Goal: Information Seeking & Learning: Understand process/instructions

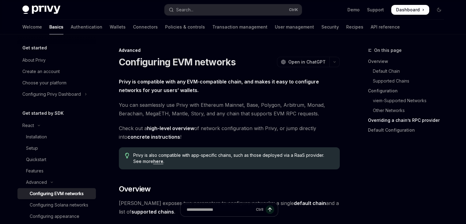
scroll to position [1518, 0]
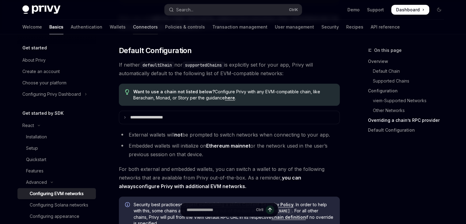
drag, startPoint x: 0, startPoint y: 0, endPoint x: 125, endPoint y: 25, distance: 127.8
click at [133, 25] on link "Connectors" at bounding box center [145, 27] width 25 height 15
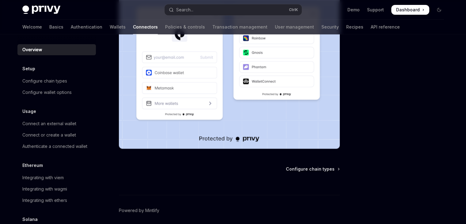
scroll to position [173, 0]
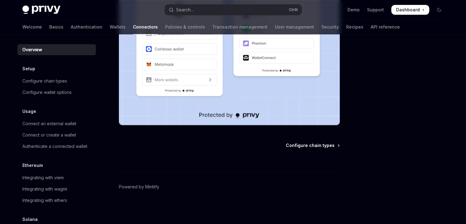
click at [305, 146] on span "Configure chain types" at bounding box center [310, 145] width 49 height 6
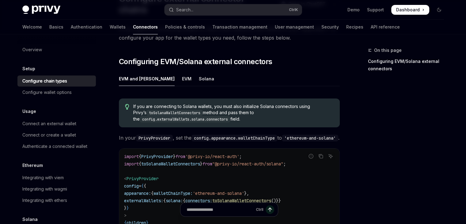
scroll to position [55, 0]
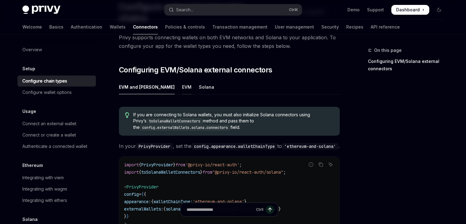
click at [182, 80] on div "EVM" at bounding box center [187, 87] width 10 height 14
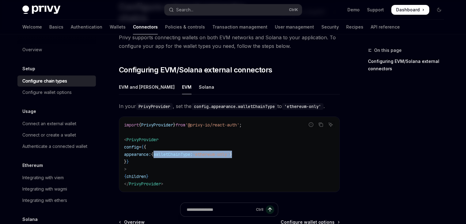
drag, startPoint x: 256, startPoint y: 143, endPoint x: 169, endPoint y: 143, distance: 87.1
click at [169, 143] on code "import { PrivyProvider } from '@privy-io/react-auth' ; < PrivyProvider config =…" at bounding box center [229, 154] width 211 height 66
click at [239, 151] on code "import { PrivyProvider } from '@privy-io/react-auth' ; < PrivyProvider config =…" at bounding box center [229, 154] width 211 height 66
drag, startPoint x: 250, startPoint y: 142, endPoint x: 168, endPoint y: 143, distance: 81.9
click at [168, 151] on span "appearance: { walletChainType: 'ethereum-only' }" at bounding box center [178, 154] width 108 height 6
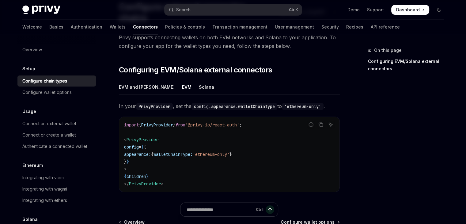
copy span "walletChainType: 'ethereum-only'"
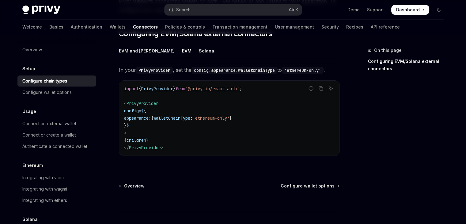
scroll to position [121, 0]
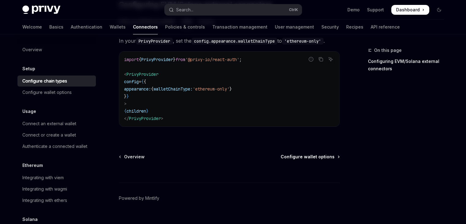
click at [304, 154] on span "Configure wallet options" at bounding box center [308, 157] width 54 height 6
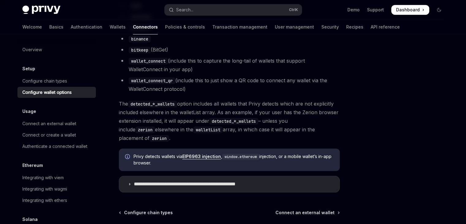
scroll to position [615, 0]
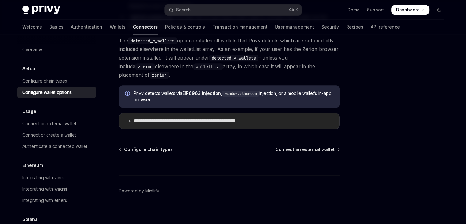
click at [130, 119] on icon at bounding box center [130, 121] width 4 height 4
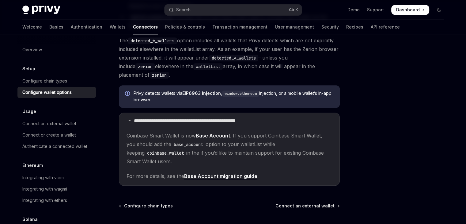
scroll to position [635, 0]
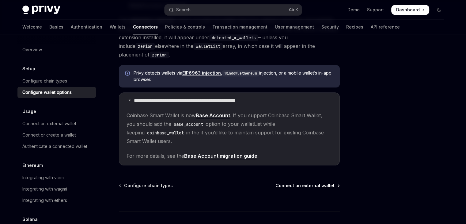
click at [301, 182] on span "Connect an external wallet" at bounding box center [305, 185] width 59 height 6
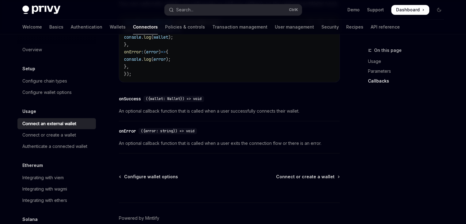
scroll to position [449, 0]
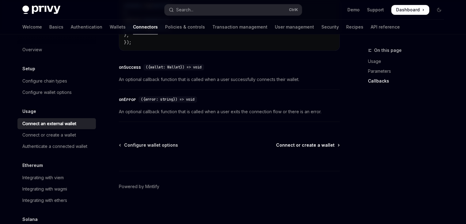
click at [297, 142] on span "Connect or create a wallet" at bounding box center [305, 145] width 59 height 6
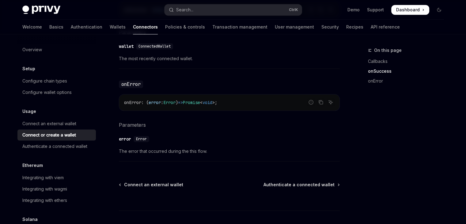
scroll to position [462, 0]
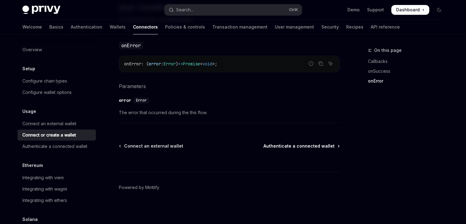
click at [281, 143] on span "Authenticate a connected wallet" at bounding box center [299, 146] width 71 height 6
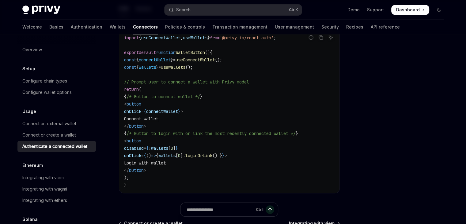
scroll to position [431, 0]
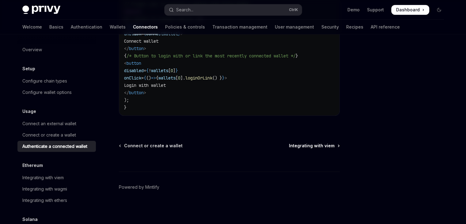
click at [305, 144] on span "Integrating with viem" at bounding box center [312, 146] width 46 height 6
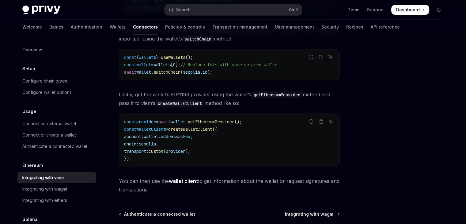
scroll to position [216, 0]
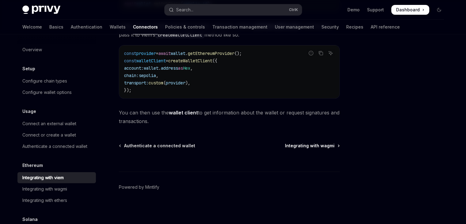
click at [310, 144] on span "Integrating with wagmi" at bounding box center [310, 146] width 50 height 6
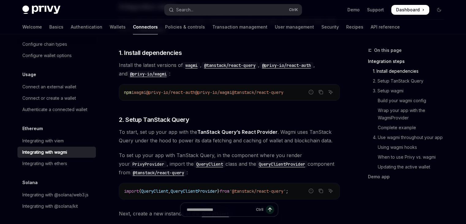
scroll to position [132, 0]
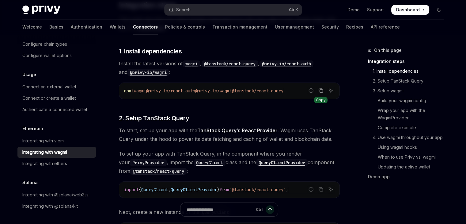
click at [320, 91] on icon "Copy the contents from the code block" at bounding box center [321, 90] width 5 height 5
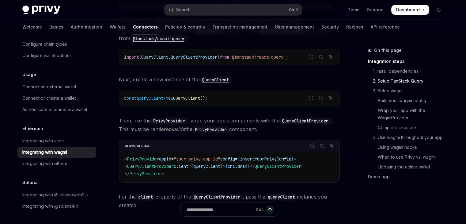
scroll to position [270, 0]
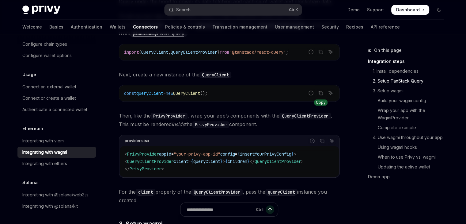
click at [321, 92] on icon "Copy the contents from the code block" at bounding box center [321, 93] width 3 height 3
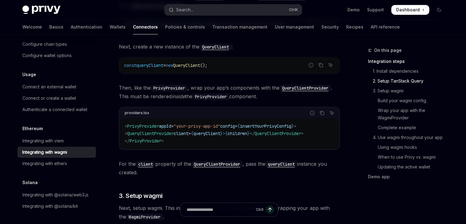
scroll to position [306, 0]
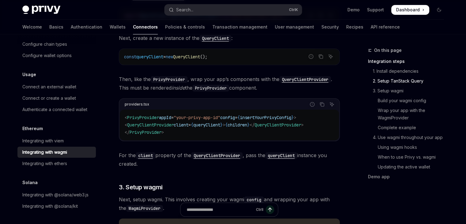
drag, startPoint x: 322, startPoint y: 124, endPoint x: 130, endPoint y: 124, distance: 191.7
click at [130, 124] on code "< PrivyProvider appId = "your-privy-app-id" config = { insertYourPrivyConfig } …" at bounding box center [229, 125] width 209 height 22
copy span "< QueryClientProvider client = { queryClient } > { children } </ QueryClientPro…"
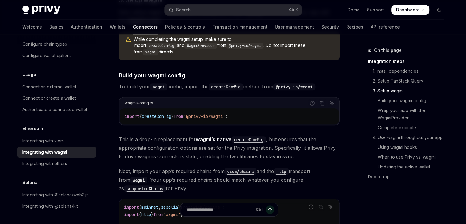
scroll to position [494, 0]
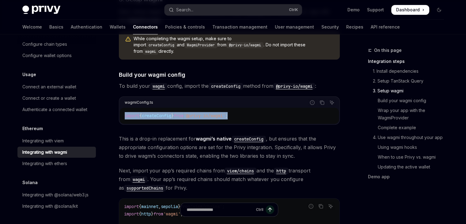
drag, startPoint x: 244, startPoint y: 108, endPoint x: 122, endPoint y: 112, distance: 122.1
click at [122, 112] on div "import { createConfig } from '@privy-io/wagmi' ;" at bounding box center [229, 116] width 219 height 16
copy span "import { createConfig } from '@privy-io/wagmi' ;"
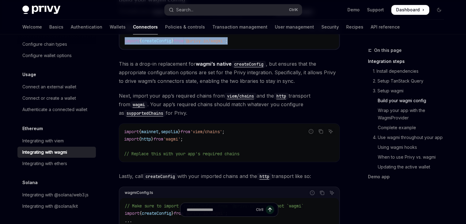
scroll to position [567, 0]
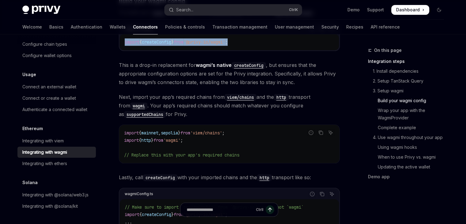
drag, startPoint x: 192, startPoint y: 132, endPoint x: 119, endPoint y: 135, distance: 73.4
click at [119, 135] on div "Report incorrect code Copy Ask AI import { mainnet , sepolia } from 'viem/chain…" at bounding box center [229, 144] width 221 height 39
copy span "import { http } from 'wagmi'"
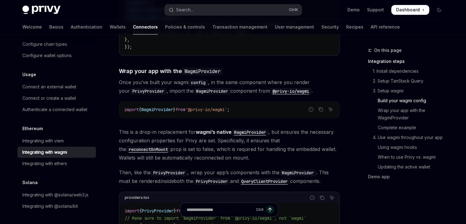
scroll to position [810, 0]
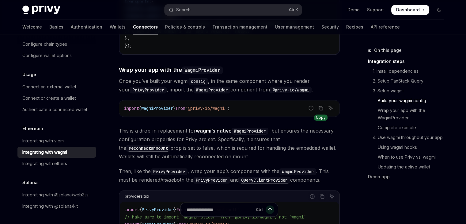
click at [319, 105] on icon "Copy the contents from the code block" at bounding box center [321, 107] width 5 height 5
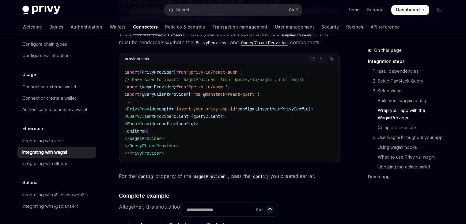
scroll to position [948, 0]
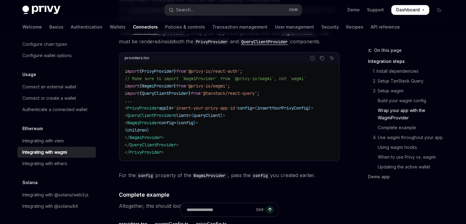
drag, startPoint x: 175, startPoint y: 130, endPoint x: 136, endPoint y: 116, distance: 41.8
click at [136, 116] on code "import { PrivyProvider } from '@privy-io/react-auth' ; // Make sure to import `…" at bounding box center [229, 111] width 209 height 88
copy code "< WagmiProvider config = { config } > { children } </ WagmiProvider >"
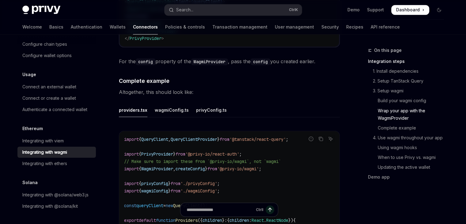
scroll to position [1061, 0]
click at [173, 106] on div "wagmiConfig.ts" at bounding box center [172, 110] width 34 height 14
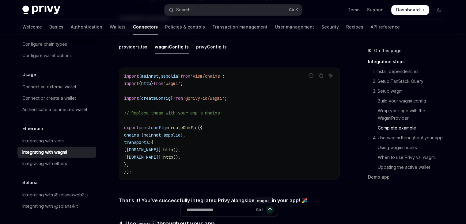
scroll to position [1125, 0]
click at [216, 46] on div "privyConfig.ts" at bounding box center [211, 46] width 31 height 14
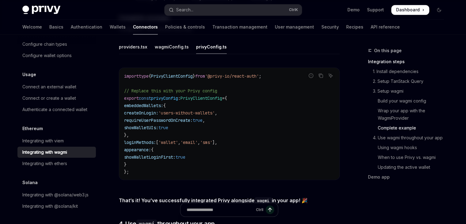
drag, startPoint x: 178, startPoint y: 119, endPoint x: 134, endPoint y: 123, distance: 43.7
click at [134, 123] on code "import type { PrivyClientConfig } from '@privy-io/react-auth' ; // Replace this…" at bounding box center [229, 123] width 211 height 103
copy span "showWalletUIs: true"
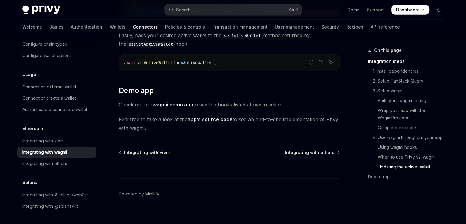
scroll to position [1767, 0]
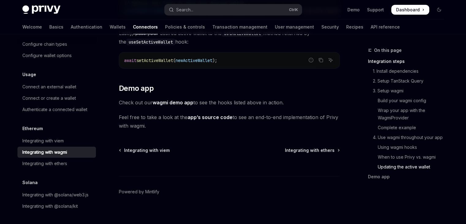
click at [306, 148] on span "Integrating with ethers" at bounding box center [310, 150] width 50 height 6
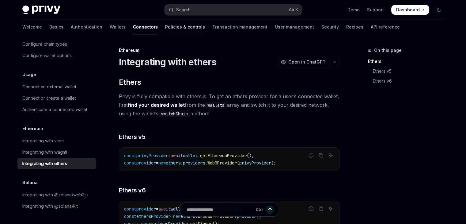
click at [165, 25] on link "Policies & controls" at bounding box center [185, 27] width 40 height 15
type textarea "*"
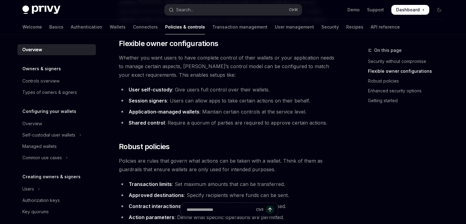
scroll to position [134, 0]
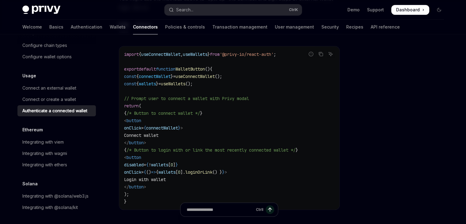
scroll to position [37, 0]
click at [62, 150] on div "Integrating with wagmi" at bounding box center [44, 151] width 45 height 7
type textarea "*"
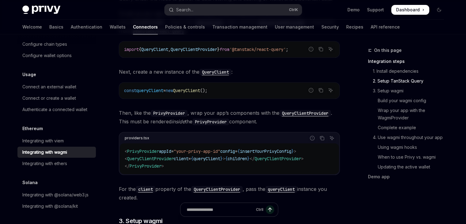
scroll to position [304, 0]
